Goal: Transaction & Acquisition: Purchase product/service

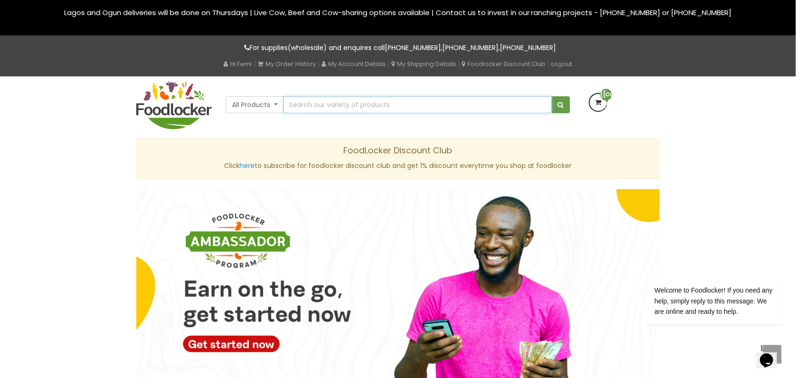
click at [343, 107] on input "text" at bounding box center [418, 104] width 269 height 17
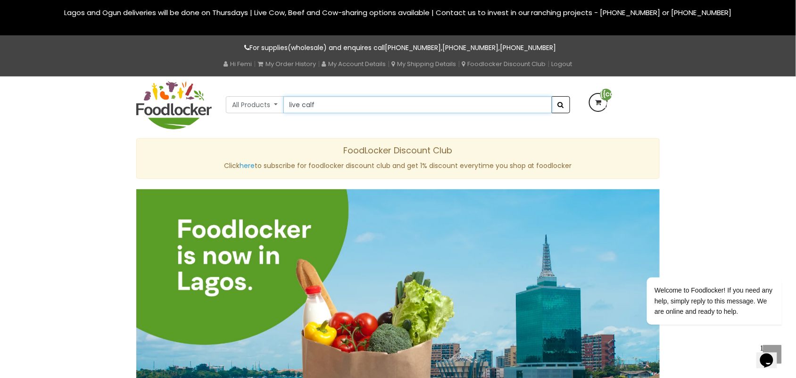
type input "live calf"
click at [555, 107] on button "submit" at bounding box center [561, 104] width 18 height 17
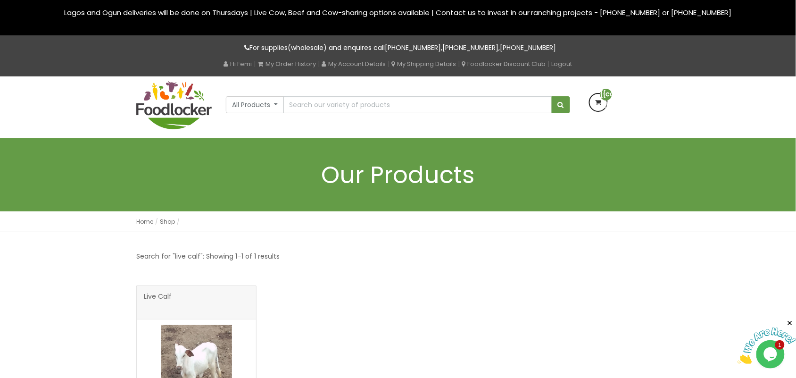
click at [600, 101] on icon at bounding box center [598, 102] width 17 height 17
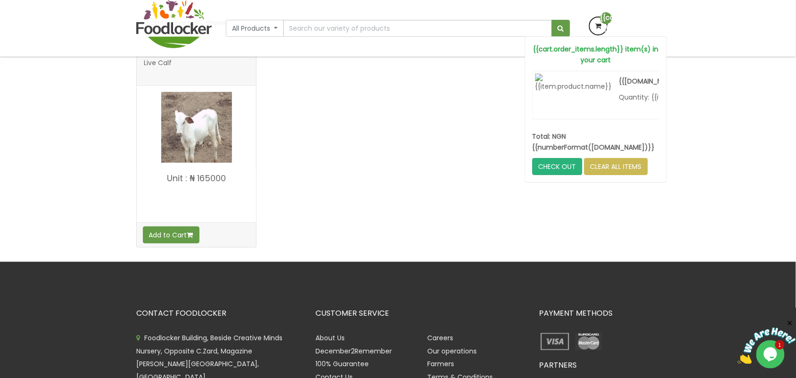
scroll to position [177, 0]
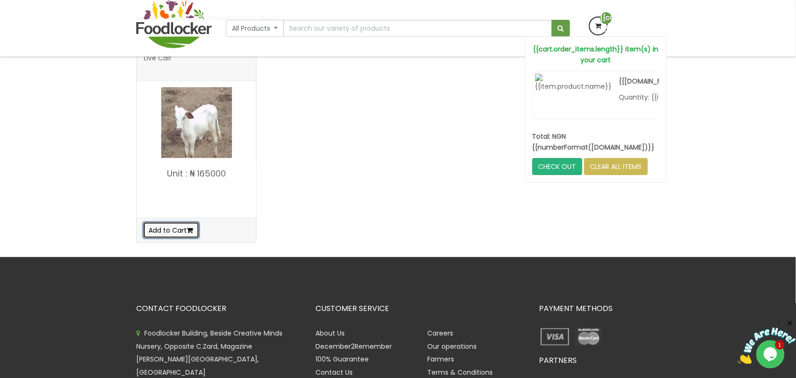
click at [178, 234] on button "Add to Cart" at bounding box center [171, 230] width 57 height 17
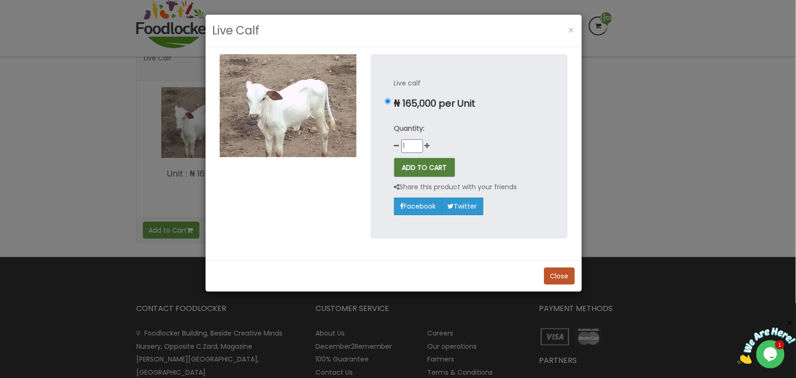
click at [432, 170] on button "ADD TO CART" at bounding box center [424, 167] width 61 height 19
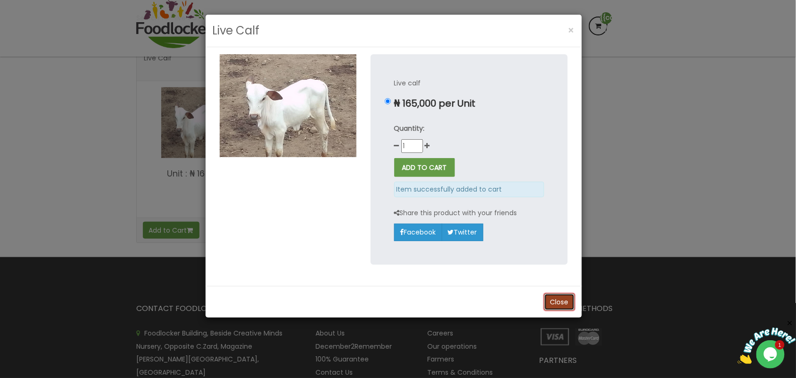
click at [561, 301] on button "Close" at bounding box center [559, 301] width 31 height 17
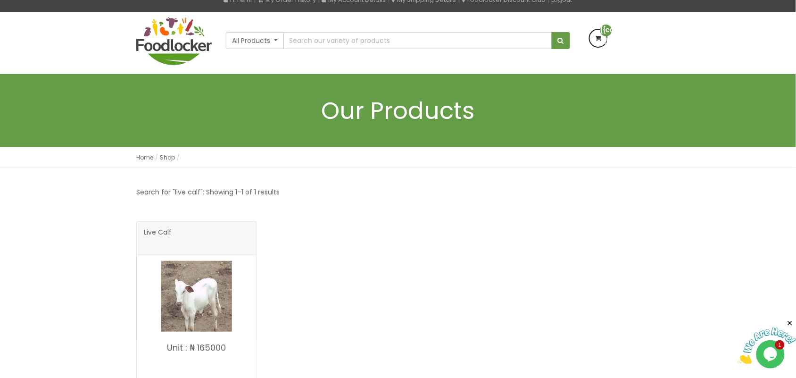
scroll to position [0, 0]
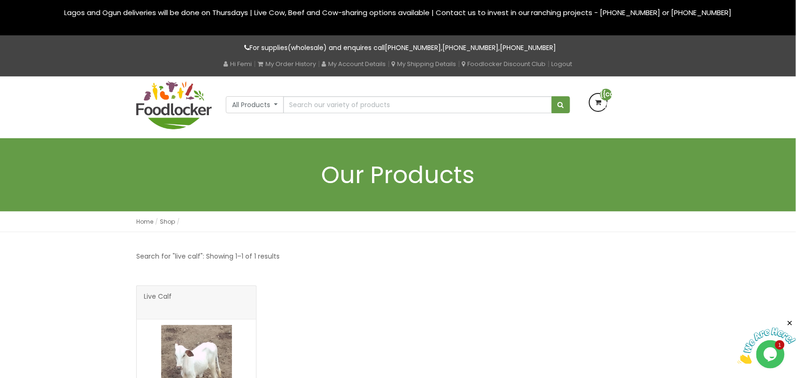
click at [601, 106] on icon at bounding box center [598, 102] width 17 height 17
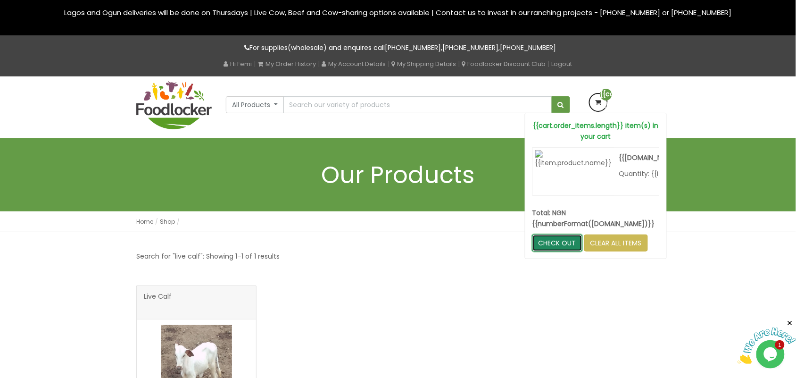
click at [547, 244] on link "CHECK OUT" at bounding box center [558, 242] width 50 height 17
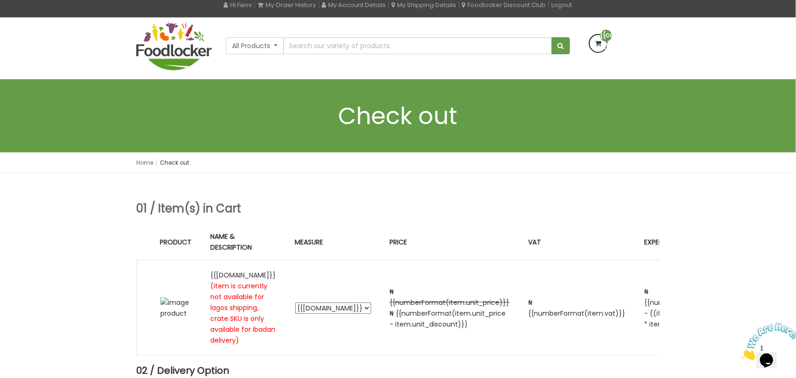
click at [597, 46] on icon at bounding box center [598, 43] width 17 height 17
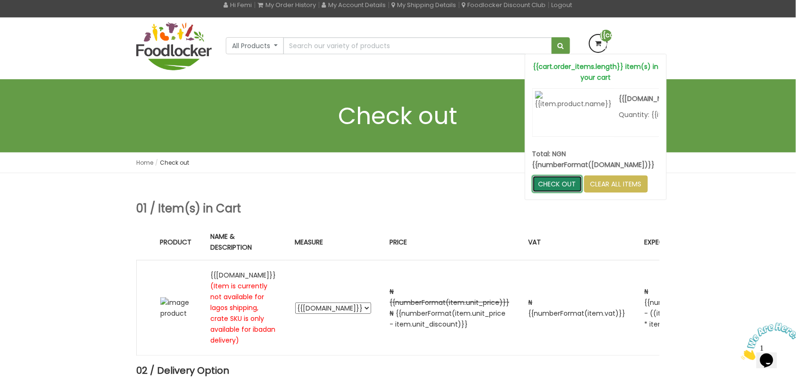
click at [556, 180] on link "CHECK OUT" at bounding box center [558, 184] width 50 height 17
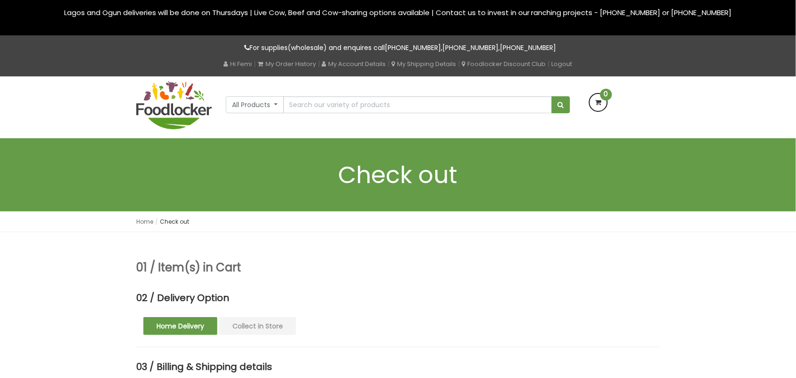
type input "Femi"
type input "Jericho"
select select "window"
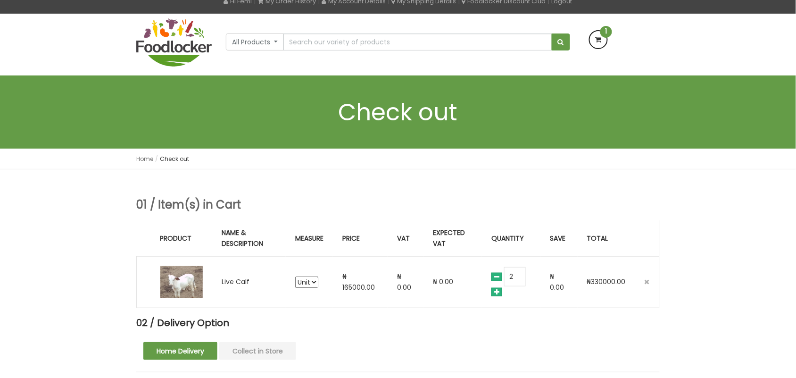
scroll to position [118, 0]
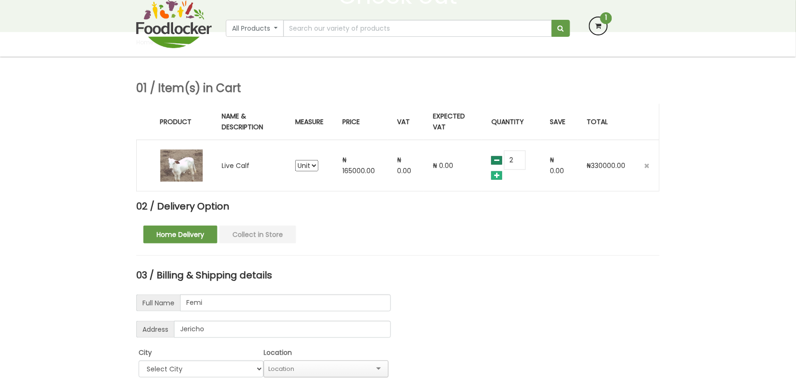
click at [497, 159] on icon at bounding box center [497, 160] width 11 height 8
type input "1"
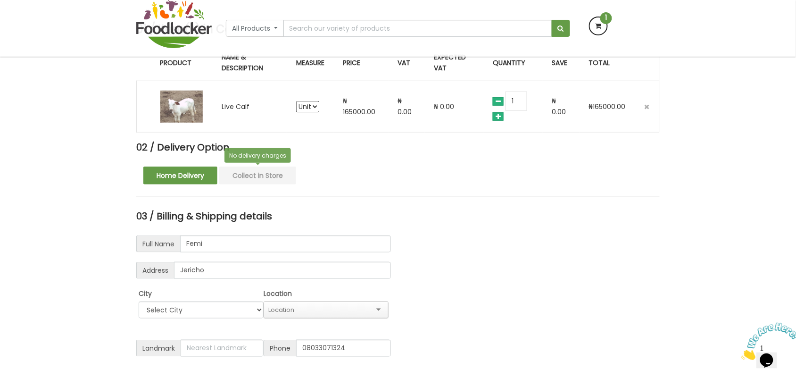
scroll to position [0, 0]
click at [263, 175] on button "Collect in Store" at bounding box center [257, 176] width 77 height 18
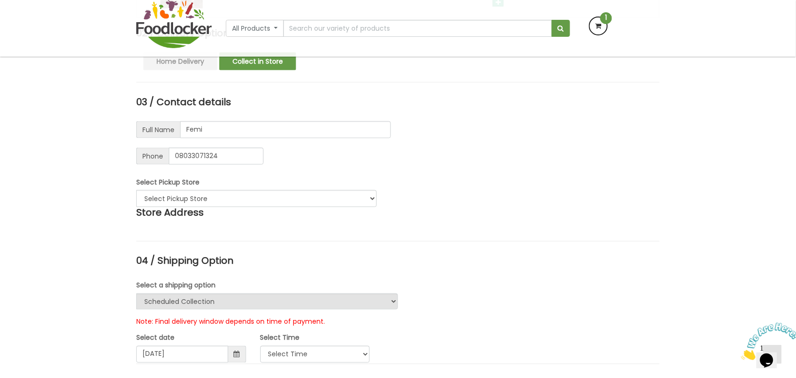
scroll to position [295, 0]
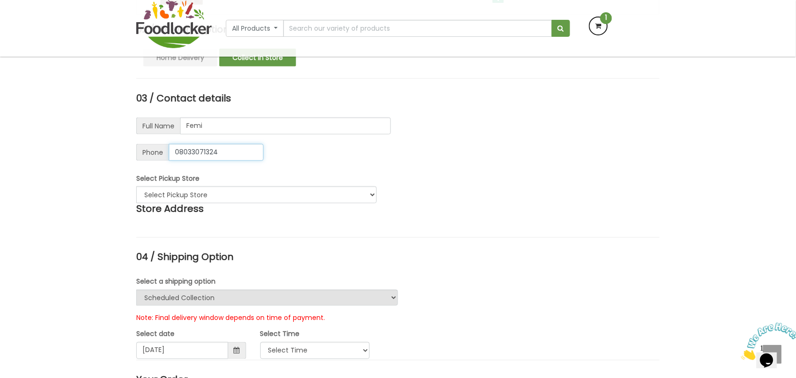
drag, startPoint x: 230, startPoint y: 151, endPoint x: 161, endPoint y: 161, distance: 69.5
click at [161, 161] on div "Phone 08033071324" at bounding box center [199, 152] width 127 height 17
type input "08108782512"
click at [312, 141] on form "03 / Contact details Full Name Femi Address Jericho City Select City Ibadan Lag…" at bounding box center [263, 127] width 255 height 68
click at [238, 192] on select "Select Pickup Store Alpha Store - ibadan" at bounding box center [256, 194] width 241 height 17
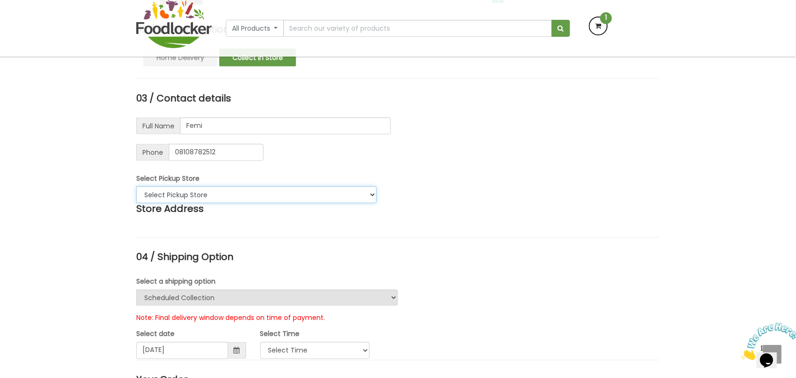
select select "1"
click at [136, 187] on select "Select Pickup Store Alpha Store - ibadan" at bounding box center [256, 194] width 241 height 17
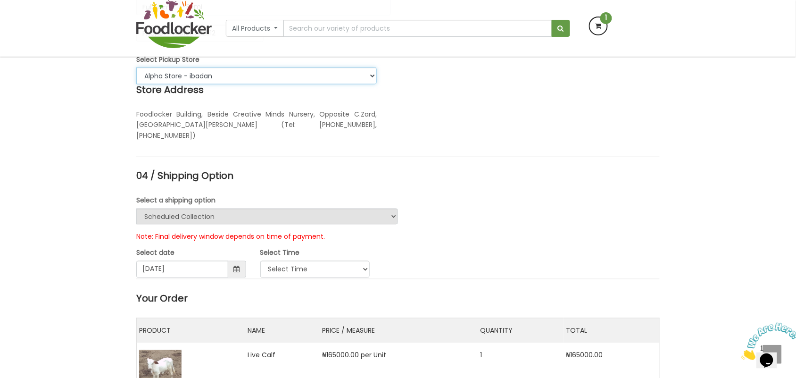
scroll to position [413, 0]
click at [201, 216] on select "Urgent Scheduled Collection" at bounding box center [267, 217] width 262 height 16
click at [136, 210] on select "Urgent Scheduled Collection" at bounding box center [267, 217] width 262 height 16
click at [318, 270] on select "Select Time" at bounding box center [315, 270] width 110 height 17
click at [228, 270] on span at bounding box center [237, 270] width 18 height 17
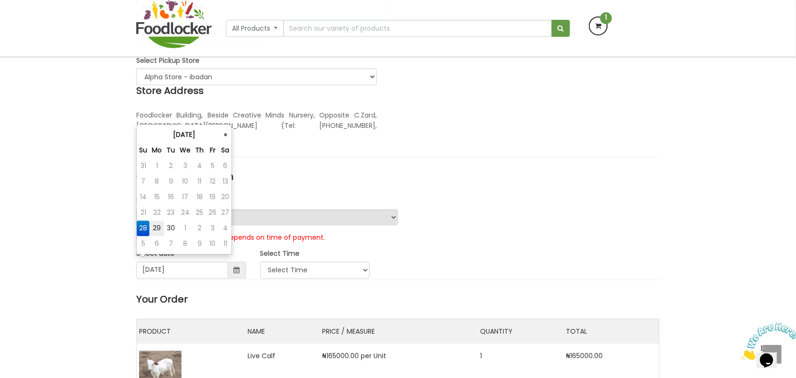
click at [157, 230] on td "29" at bounding box center [157, 229] width 15 height 16
type input "2025-09-29"
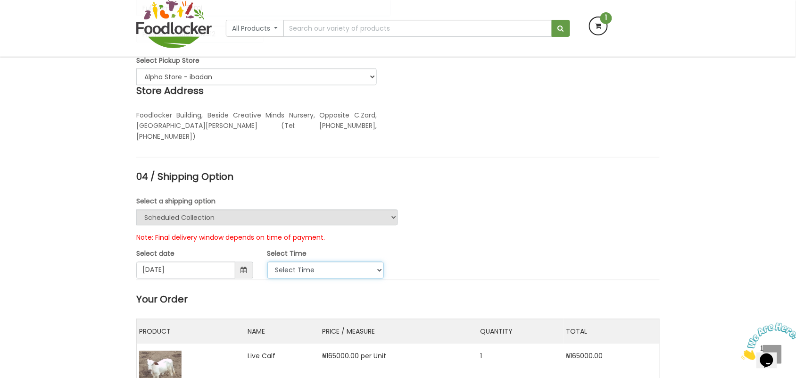
click at [288, 271] on select "Select Time 9:00 AM - 11:00 AM 11:00 AM - 1:00 PM 1:00 PM - 3:00 PM 3:00 PM - 5…" at bounding box center [326, 270] width 117 height 17
select select "5"
click at [268, 262] on select "Select Time 9:00 AM - 11:00 AM 11:00 AM - 1:00 PM 1:00 PM - 3:00 PM 3:00 PM - 5…" at bounding box center [326, 270] width 117 height 17
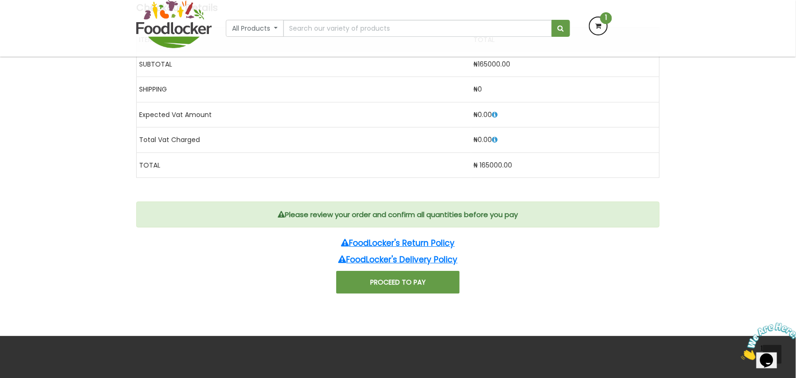
scroll to position [885, 0]
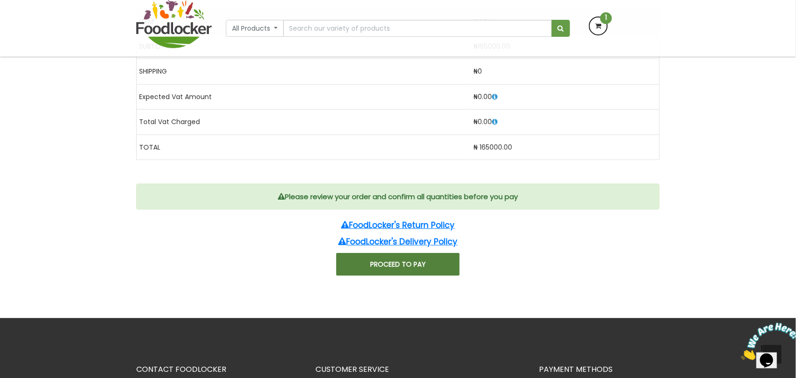
click at [399, 264] on button "PROCEED TO PAY" at bounding box center [398, 264] width 124 height 23
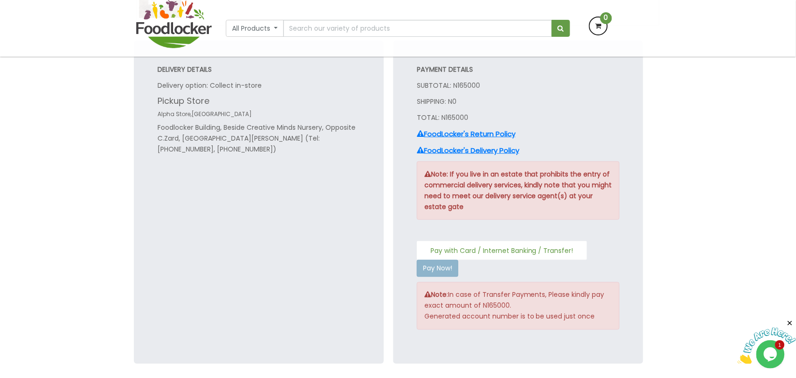
scroll to position [295, 0]
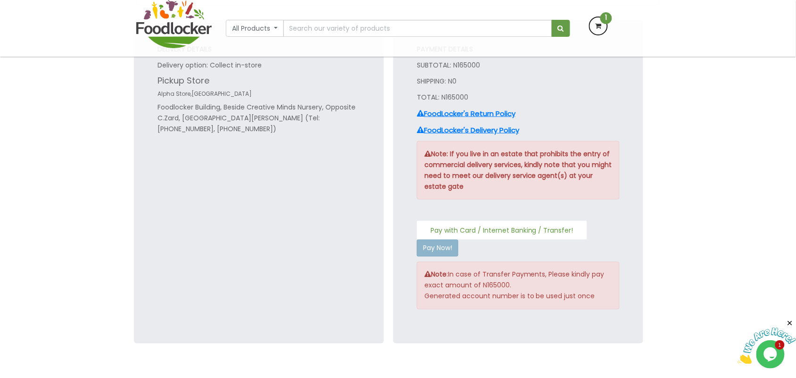
click at [480, 228] on button "Pay with Card / Internet Banking / Transfer!" at bounding box center [502, 230] width 170 height 19
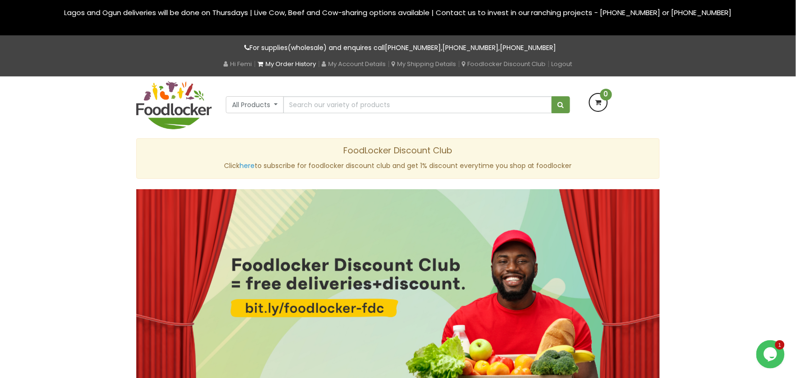
click at [288, 61] on link "My Order History" at bounding box center [287, 63] width 59 height 9
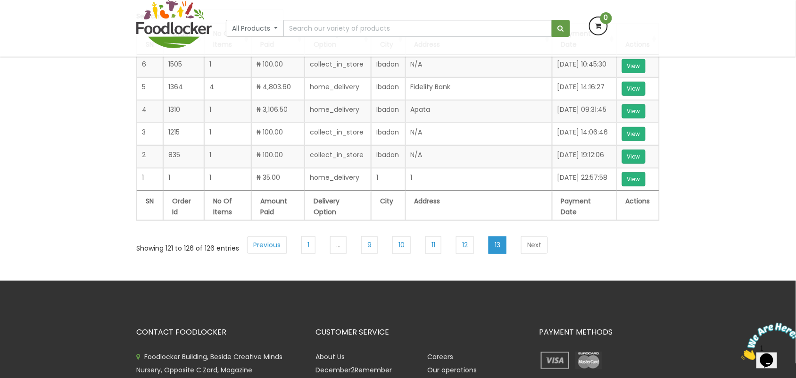
scroll to position [236, 0]
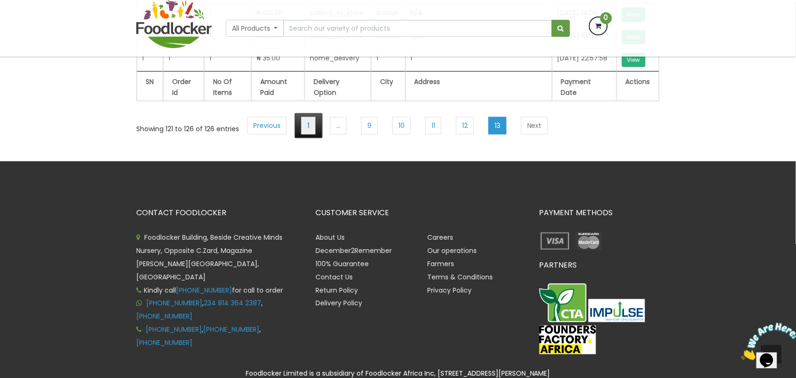
click at [305, 134] on link "1" at bounding box center [308, 125] width 14 height 17
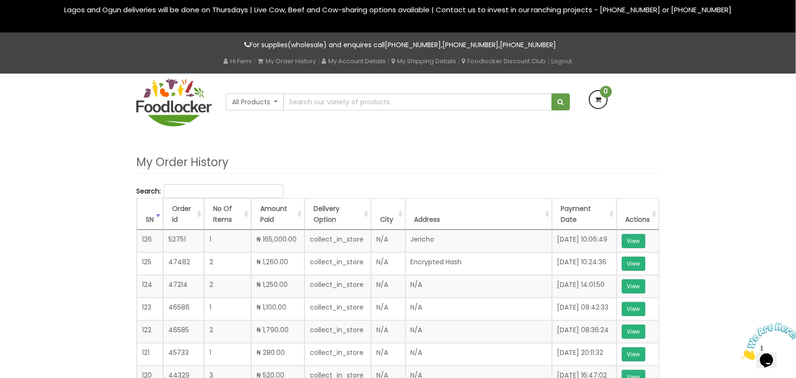
scroll to position [1, 0]
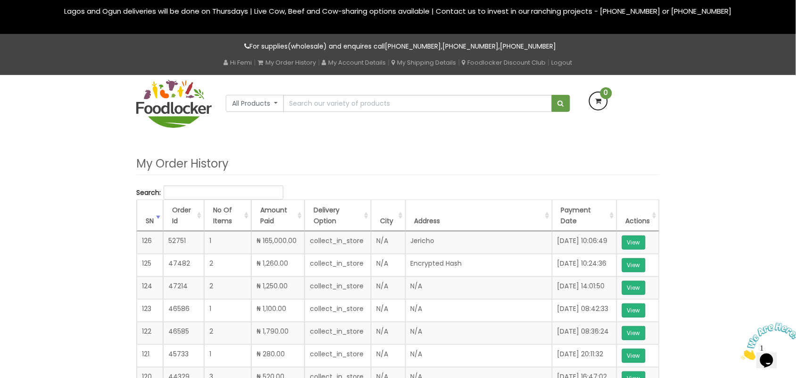
click at [646, 131] on div "All Products All Products Baby Food Baking Biscuit" at bounding box center [398, 105] width 538 height 61
click at [187, 103] on img at bounding box center [173, 104] width 75 height 48
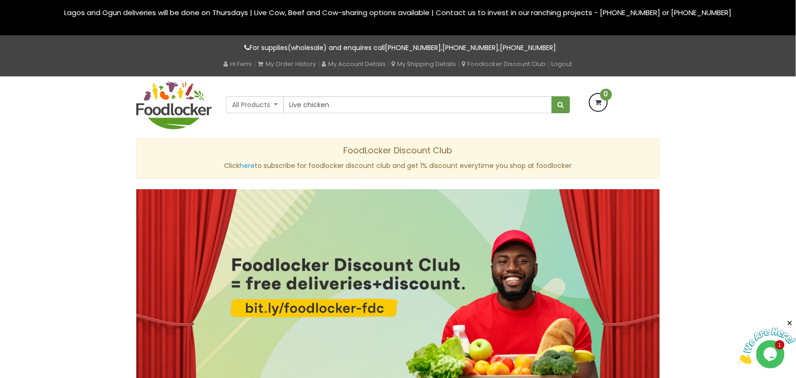
type input "Live Chicken (Broilers)"
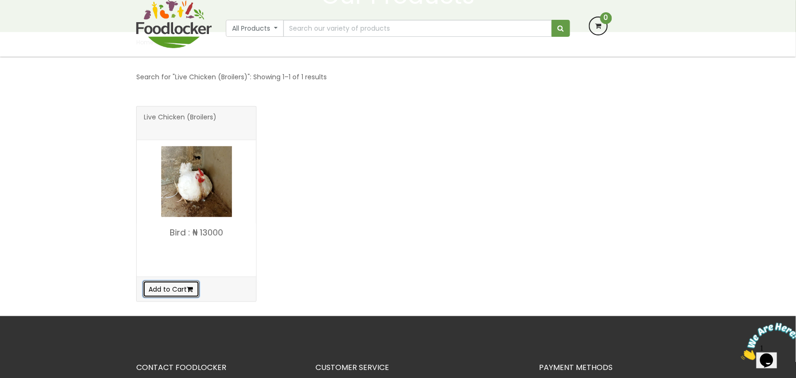
click at [159, 288] on button "Add to Cart" at bounding box center [171, 289] width 57 height 17
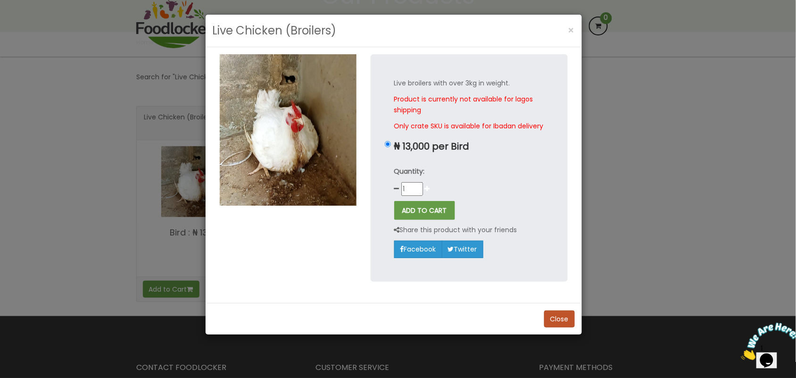
click at [426, 192] on icon at bounding box center [427, 188] width 5 height 7
type input "2"
click at [428, 220] on button "ADD TO CART" at bounding box center [424, 210] width 61 height 19
click at [419, 219] on button "ADD TO CART" at bounding box center [424, 210] width 61 height 19
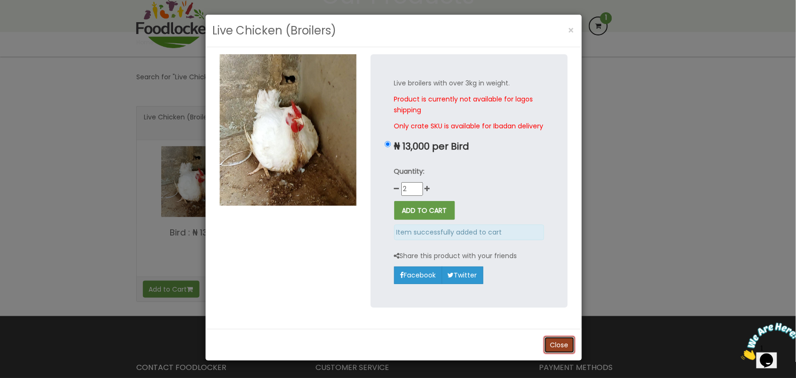
click at [560, 353] on button "Close" at bounding box center [559, 344] width 31 height 17
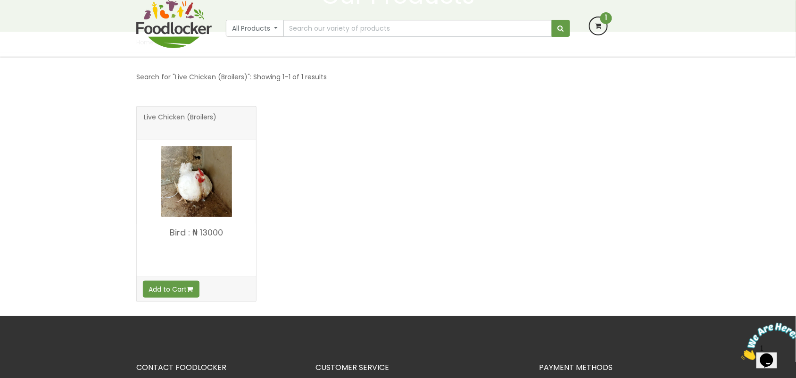
click at [600, 28] on icon at bounding box center [598, 25] width 17 height 17
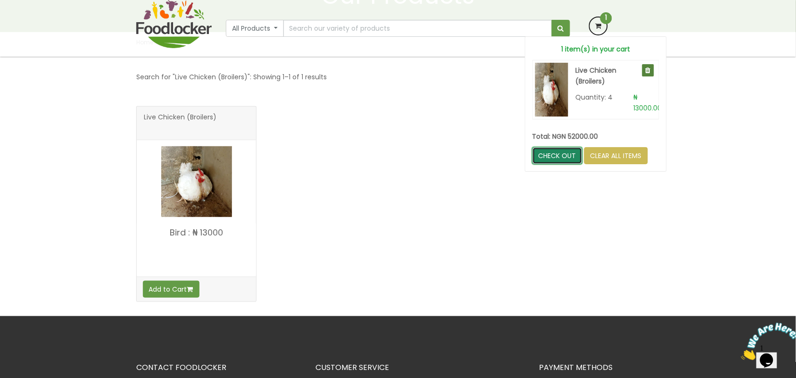
click at [560, 164] on link "CHECK OUT" at bounding box center [558, 155] width 50 height 17
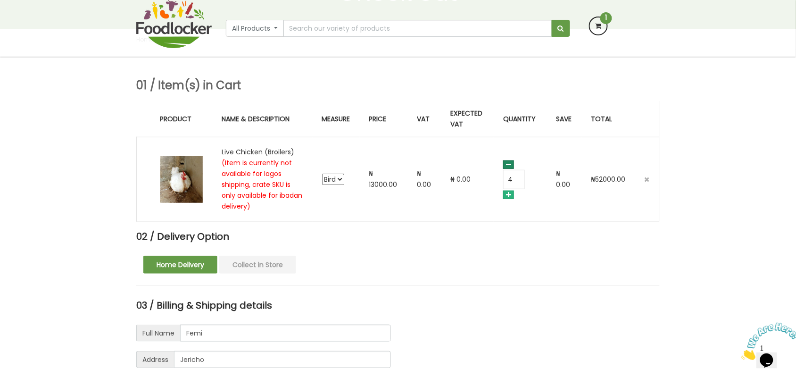
click at [511, 164] on icon at bounding box center [508, 164] width 11 height 8
type input "2"
click at [264, 265] on button "Collect in Store" at bounding box center [257, 265] width 77 height 18
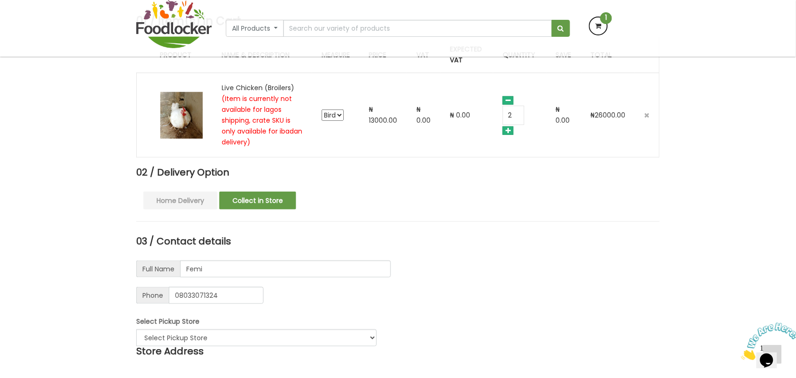
scroll to position [298, 0]
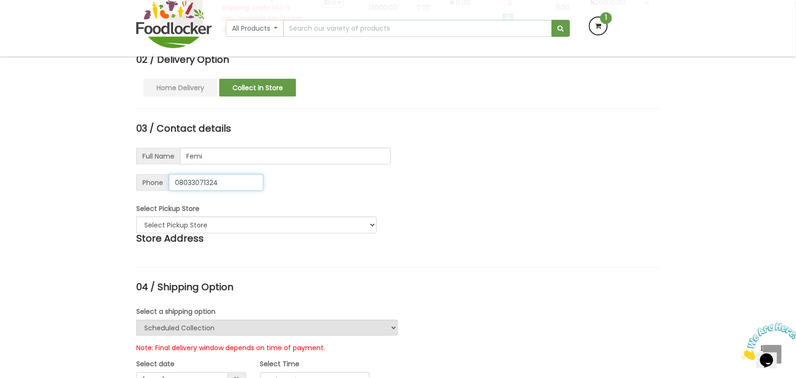
drag, startPoint x: 227, startPoint y: 183, endPoint x: 151, endPoint y: 194, distance: 77.3
click at [151, 194] on div "03 / Contact details Full Name Femi Address Jericho City Select City Ibadan Lag…" at bounding box center [263, 190] width 269 height 135
type input "08108782512"
click at [263, 229] on select "Select Pickup Store Alpha Store - ibadan" at bounding box center [256, 225] width 241 height 17
select select "1"
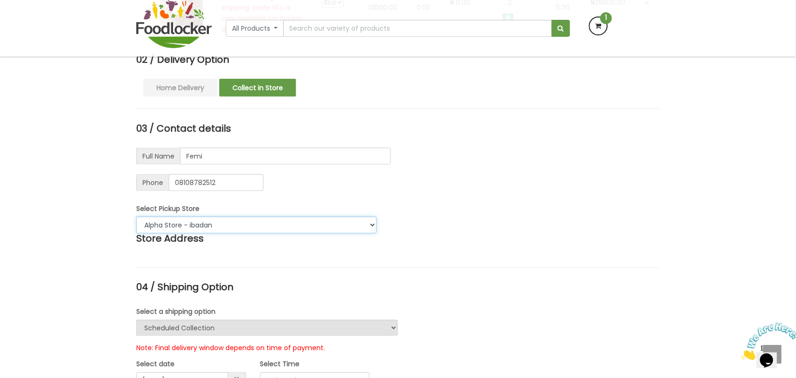
click at [136, 217] on select "Select Pickup Store Alpha Store - ibadan" at bounding box center [256, 225] width 241 height 17
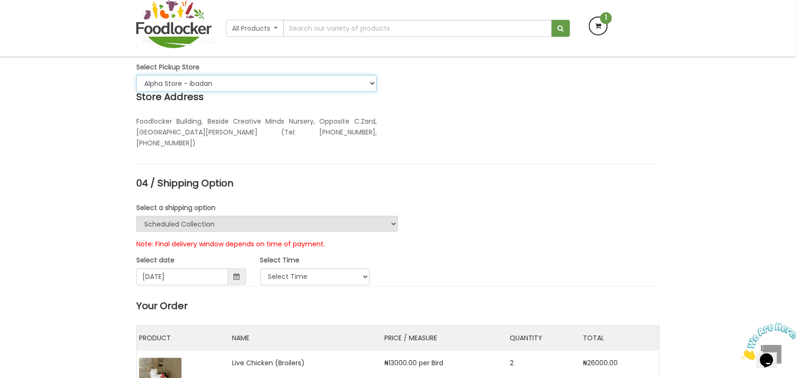
scroll to position [475, 0]
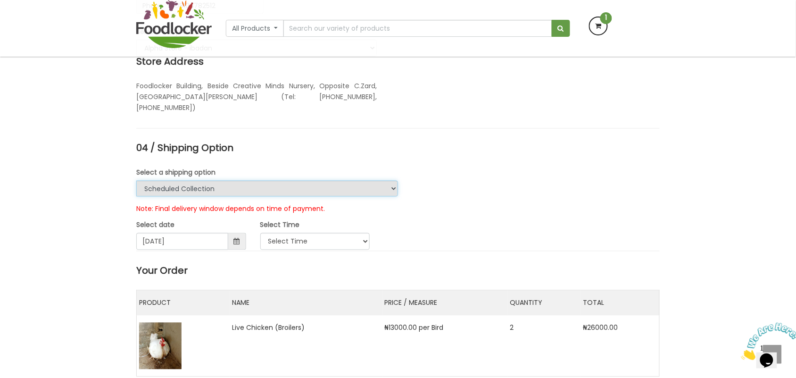
click at [380, 189] on select "Urgent Scheduled Collection" at bounding box center [267, 189] width 262 height 16
click at [136, 181] on select "Urgent Scheduled Collection" at bounding box center [267, 189] width 262 height 16
click at [274, 237] on select "Select Time" at bounding box center [315, 241] width 110 height 17
click at [196, 238] on input "2025-09-28" at bounding box center [182, 241] width 92 height 17
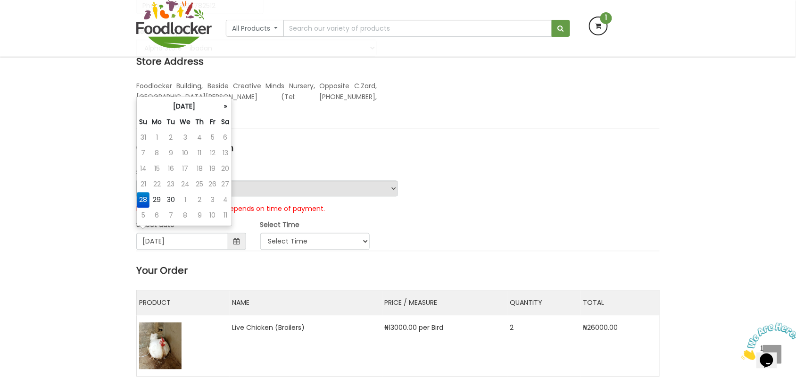
click at [234, 243] on span at bounding box center [237, 241] width 6 height 7
click at [156, 199] on td "29" at bounding box center [157, 201] width 15 height 16
type input "2025-09-29"
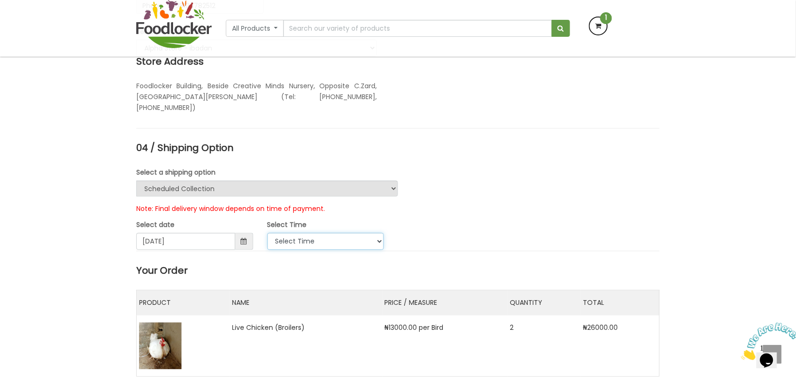
click at [291, 242] on select "Select Time 9:00 AM - 11:00 AM 11:00 AM - 1:00 PM 1:00 PM - 3:00 PM 3:00 PM - 5…" at bounding box center [326, 241] width 117 height 17
select select "5"
click at [268, 234] on select "Select Time 9:00 AM - 11:00 AM 11:00 AM - 1:00 PM 1:00 PM - 3:00 PM 3:00 PM - 5…" at bounding box center [326, 241] width 117 height 17
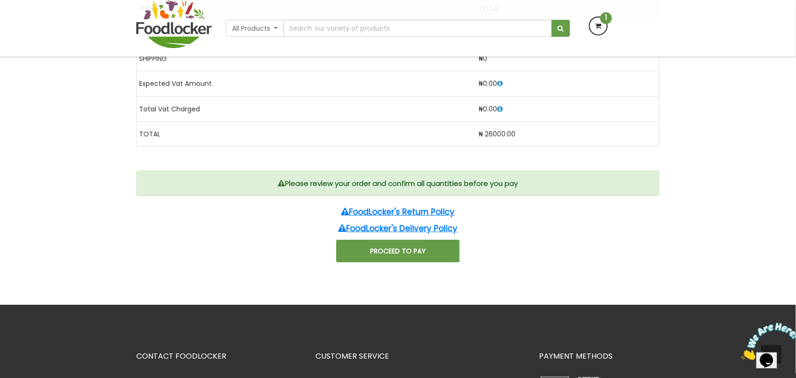
scroll to position [946, 0]
click at [374, 251] on button "PROCEED TO PAY" at bounding box center [398, 250] width 124 height 23
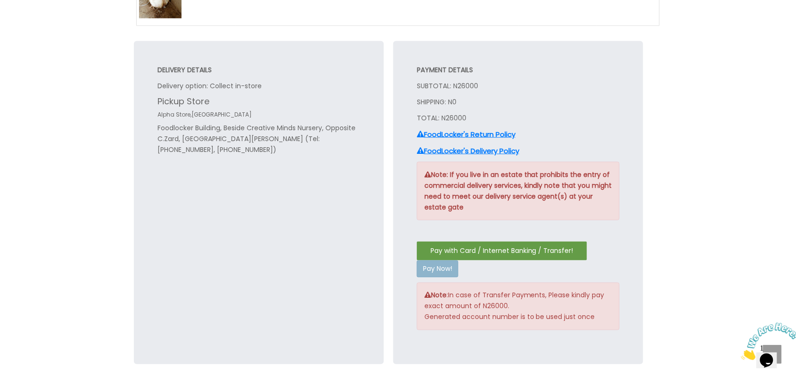
scroll to position [354, 0]
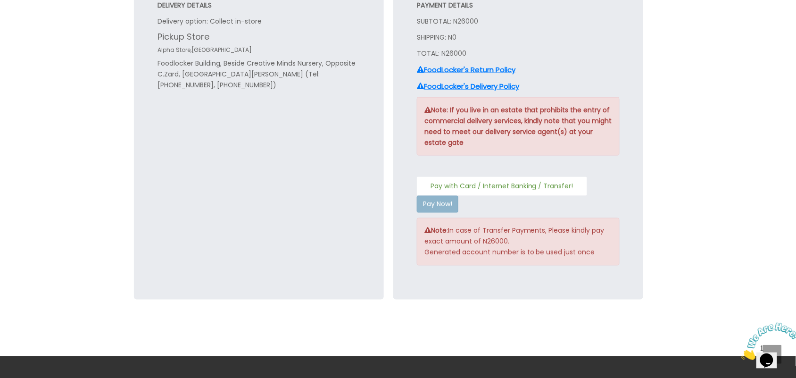
click at [474, 184] on button "Pay with Card / Internet Banking / Transfer!" at bounding box center [502, 186] width 170 height 19
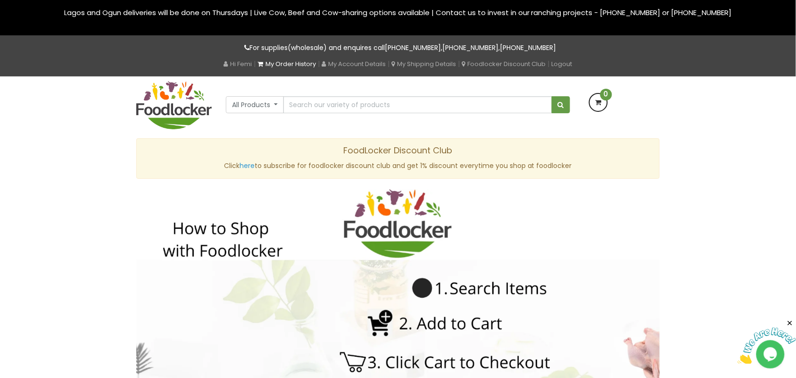
click at [295, 60] on link "My Order History" at bounding box center [287, 63] width 59 height 9
